Goal: Navigation & Orientation: Find specific page/section

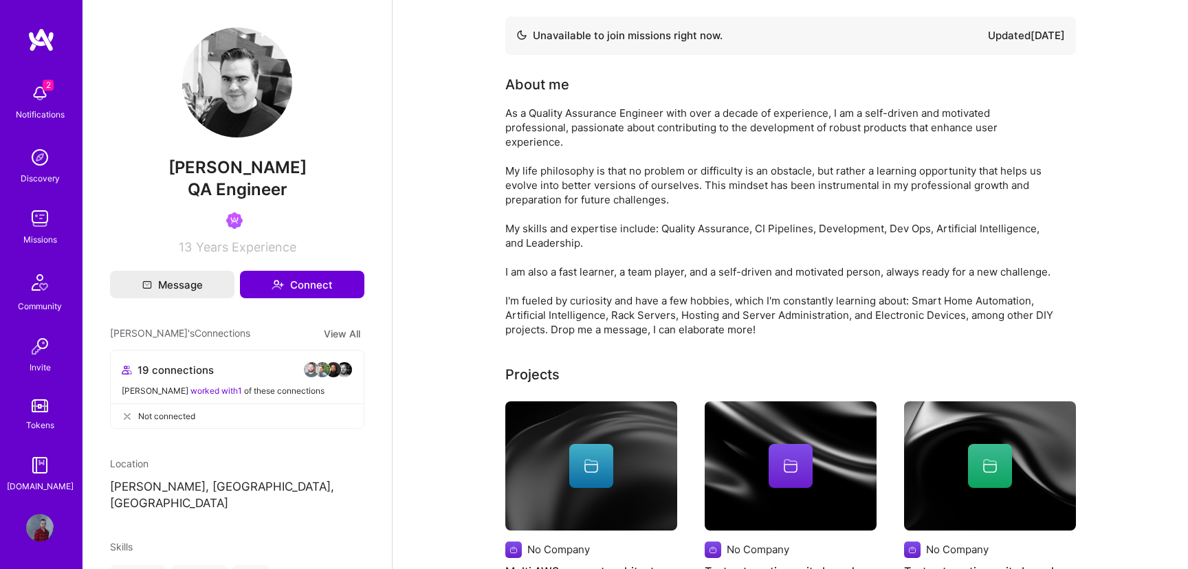
scroll to position [562, 0]
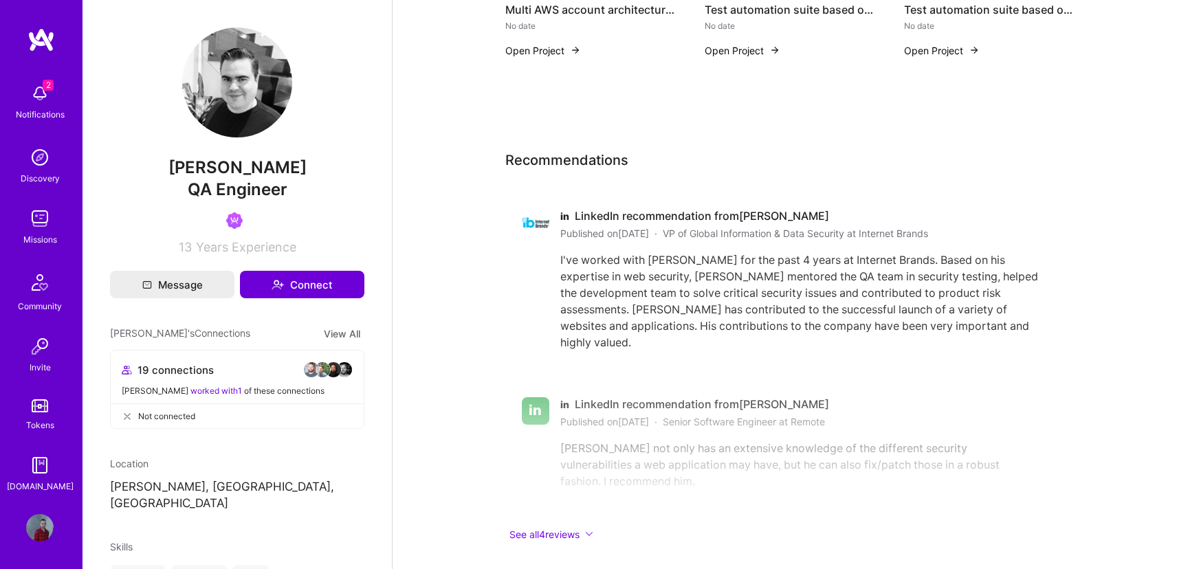
click at [43, 220] on img at bounding box center [39, 218] width 27 height 27
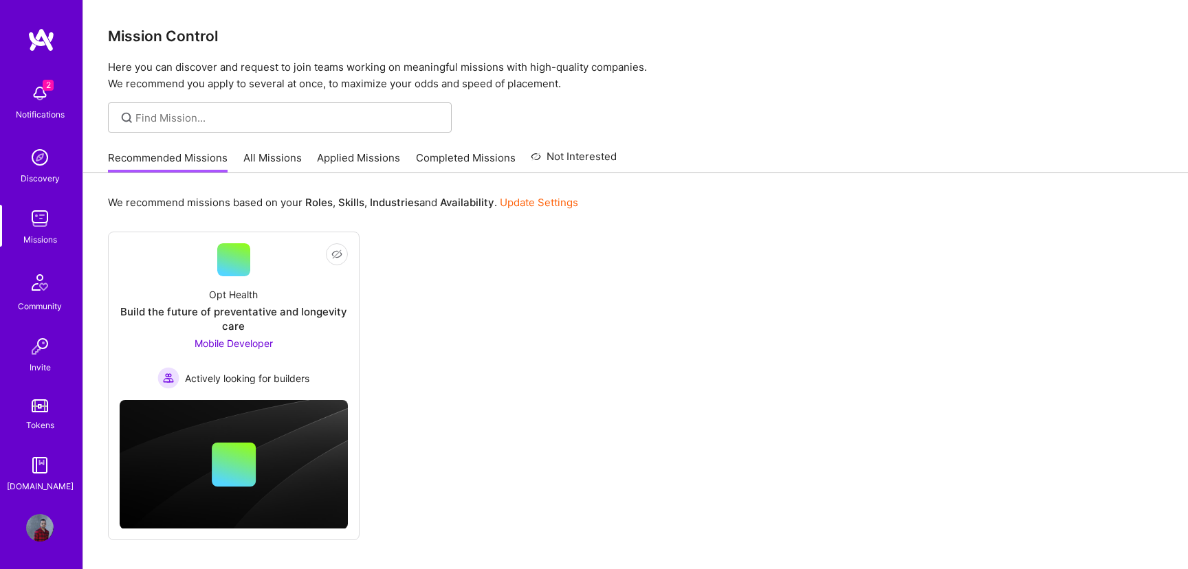
click at [362, 161] on link "Applied Missions" at bounding box center [358, 162] width 83 height 23
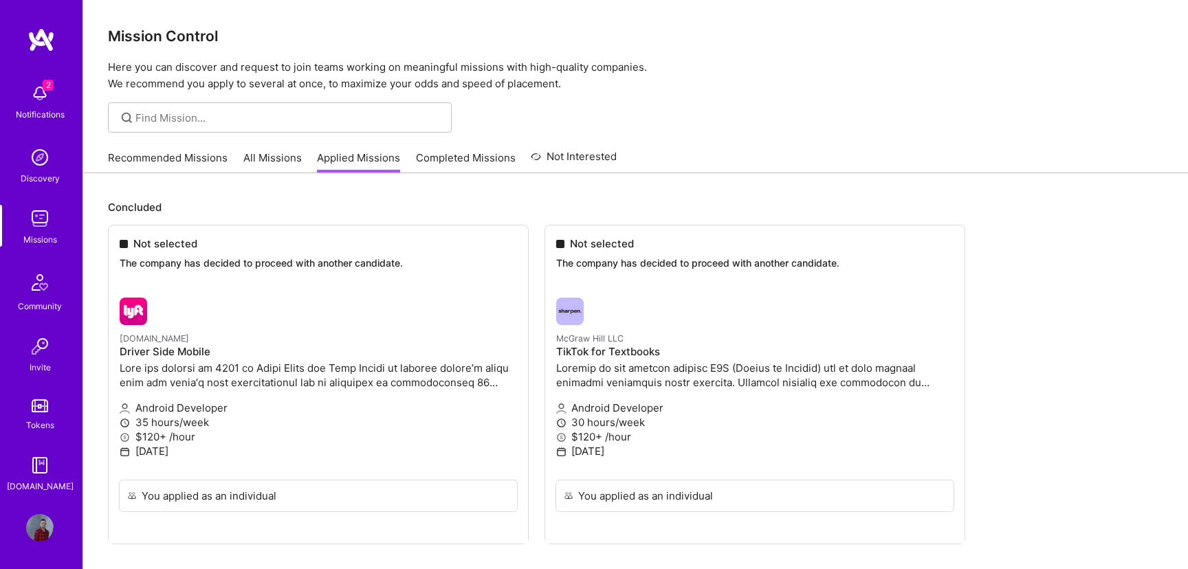
click at [261, 159] on link "All Missions" at bounding box center [272, 162] width 58 height 23
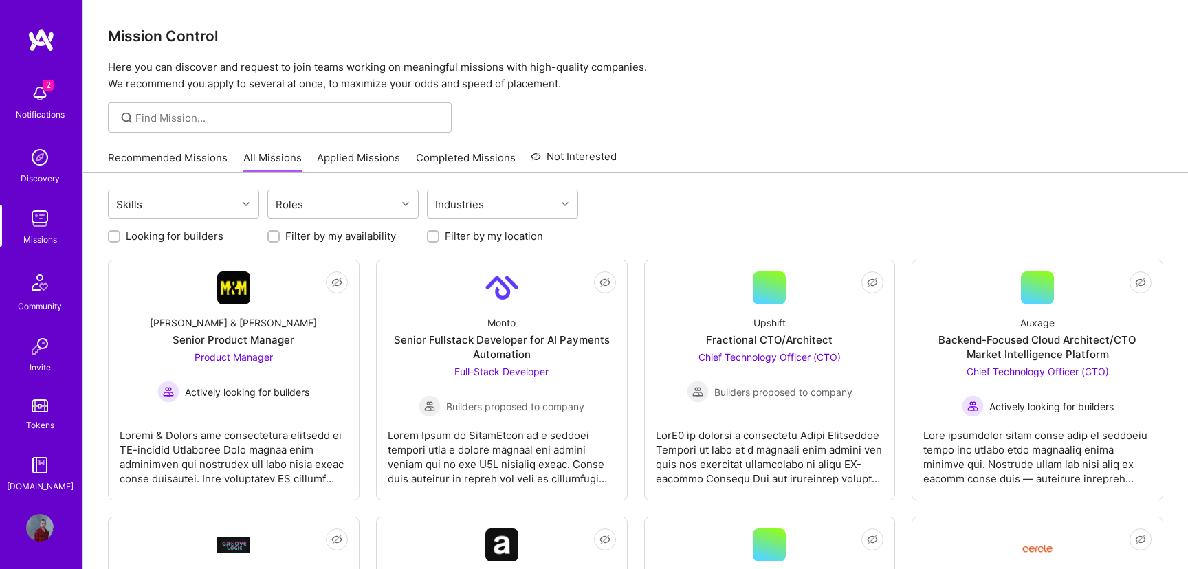
click at [459, 161] on link "Completed Missions" at bounding box center [466, 162] width 100 height 23
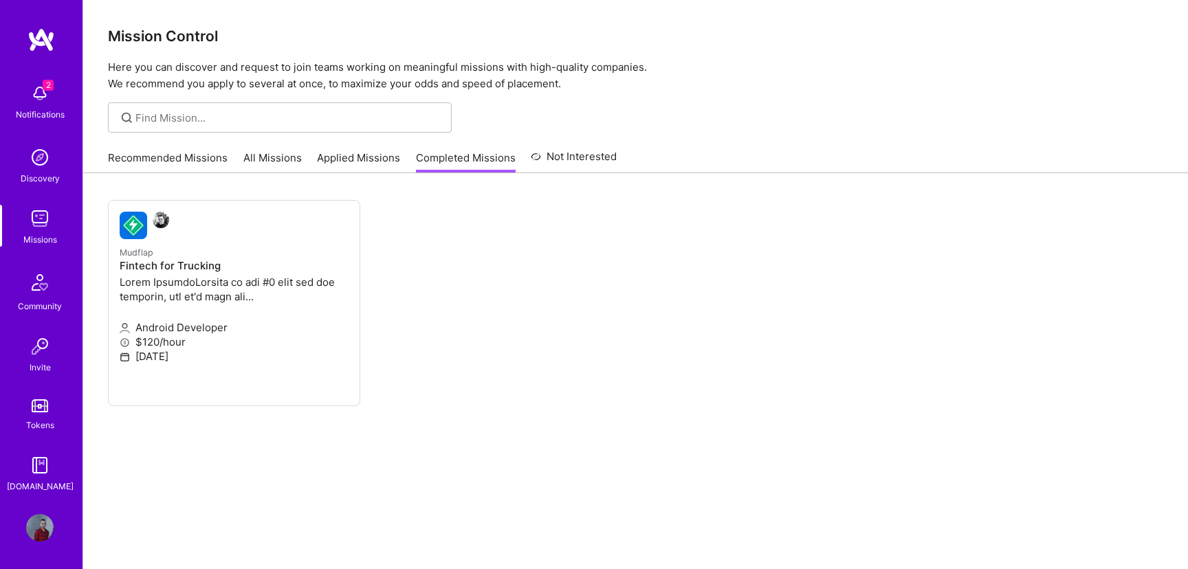
click at [175, 159] on link "Recommended Missions" at bounding box center [168, 162] width 120 height 23
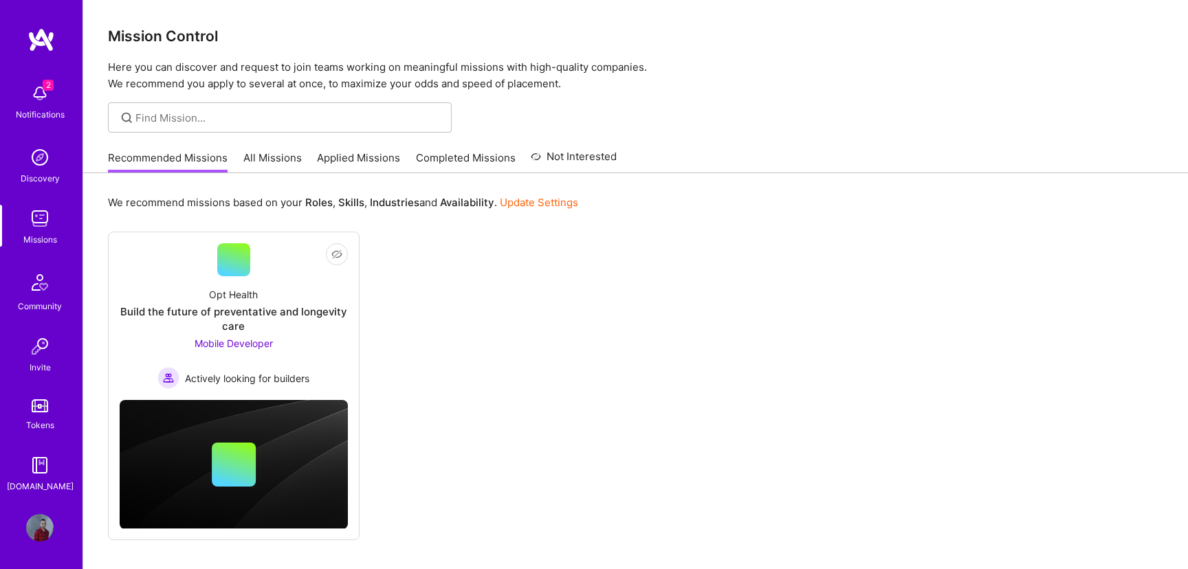
click at [258, 164] on link "All Missions" at bounding box center [272, 162] width 58 height 23
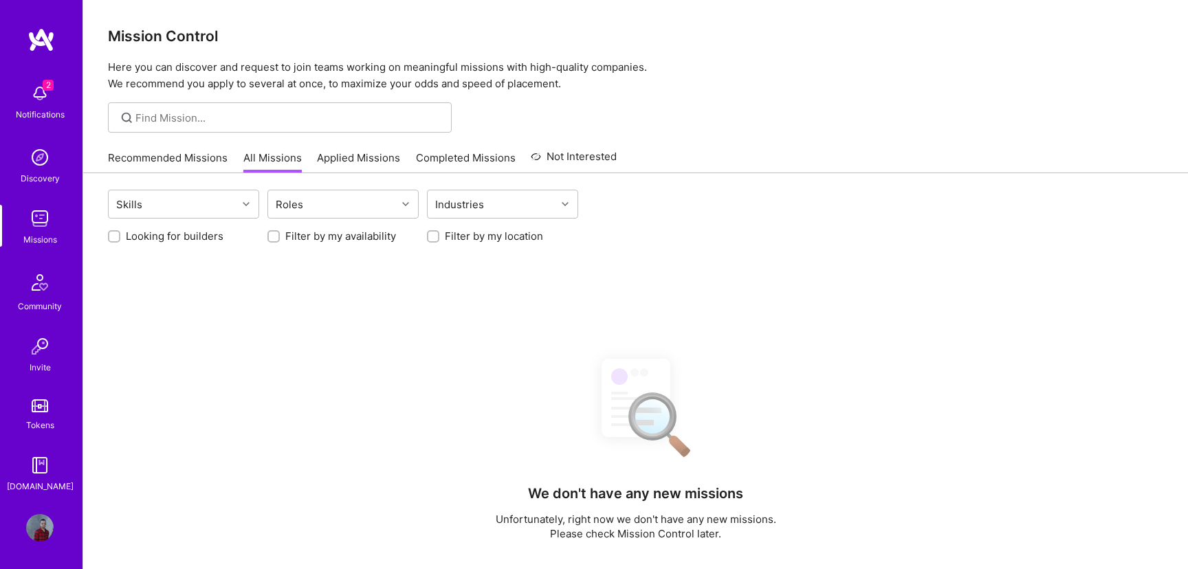
click at [159, 164] on link "Recommended Missions" at bounding box center [168, 162] width 120 height 23
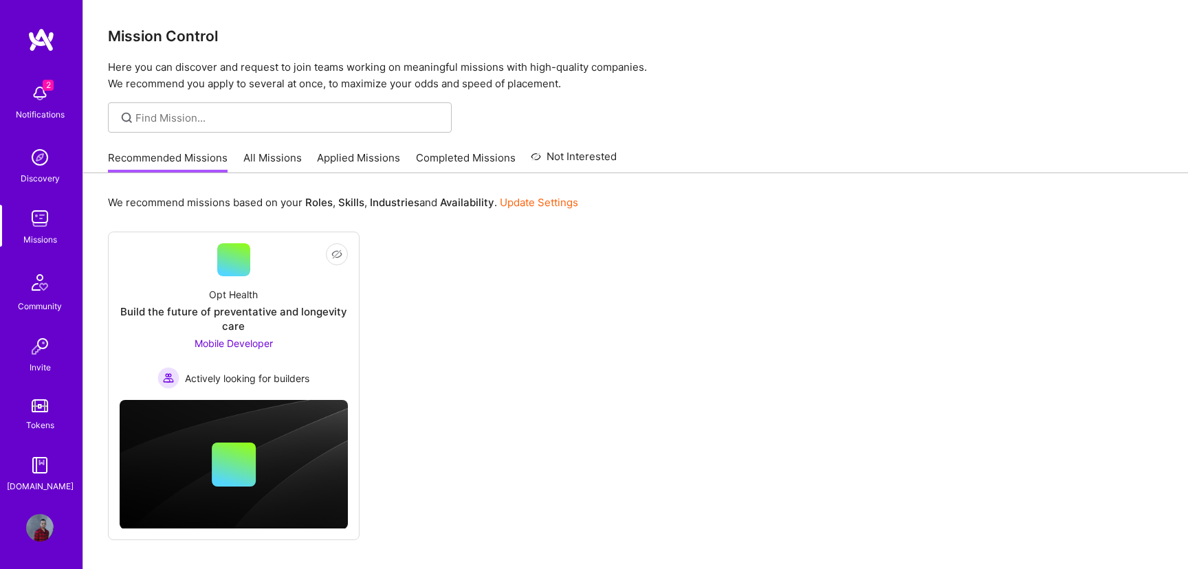
click at [479, 164] on link "Completed Missions" at bounding box center [466, 162] width 100 height 23
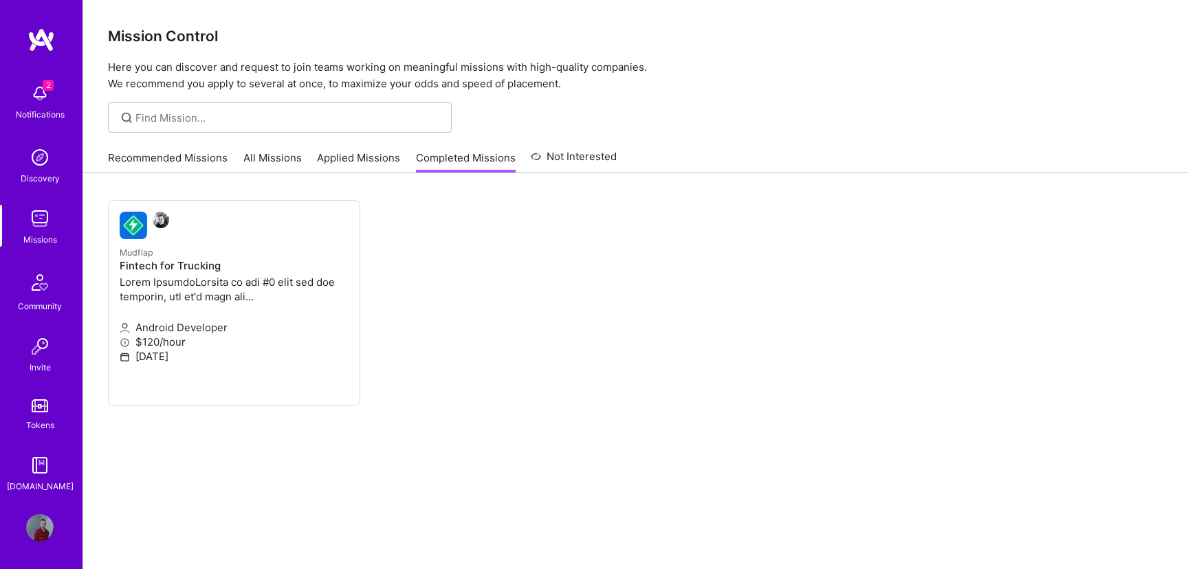
click at [45, 221] on img at bounding box center [39, 218] width 27 height 27
